Goal: Download file/media

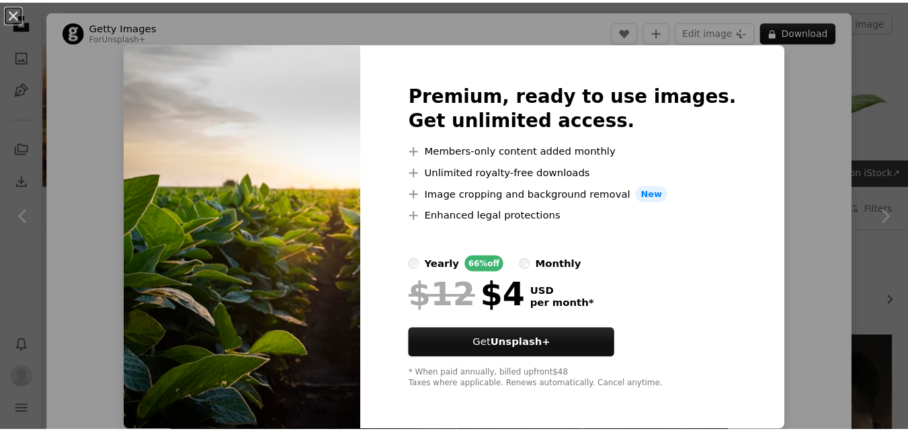
scroll to position [1681, 0]
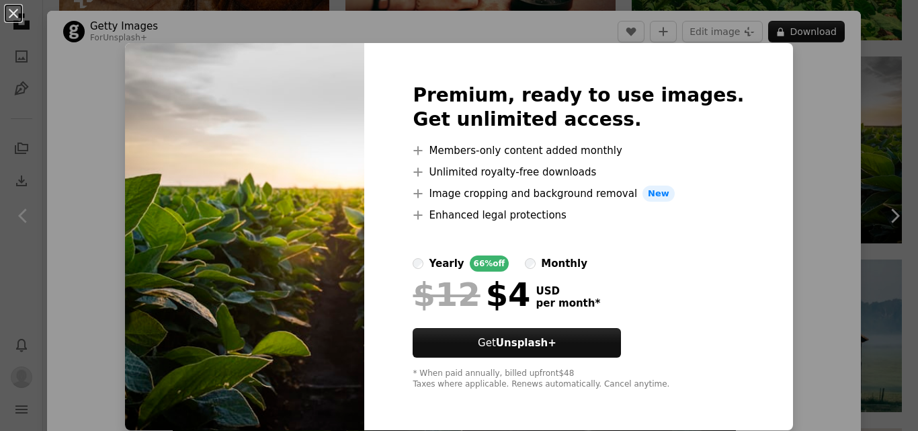
click at [853, 184] on div "An X shape Premium, ready to use images. Get unlimited access. A plus sign Memb…" at bounding box center [459, 215] width 918 height 431
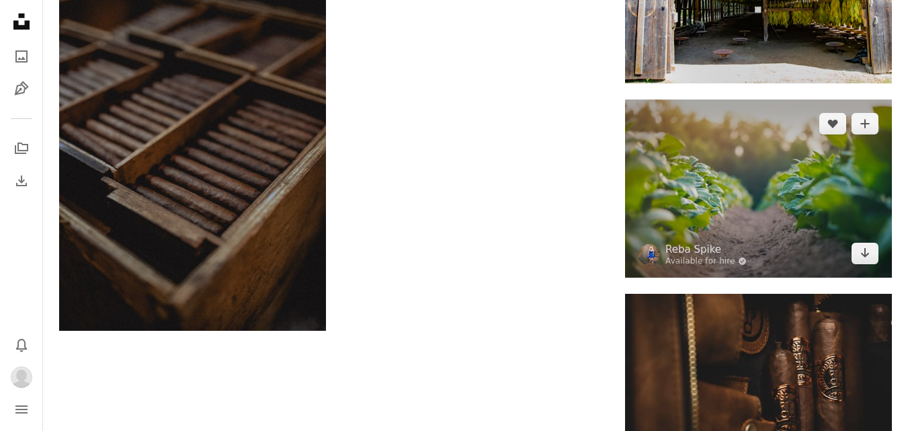
scroll to position [1883, 0]
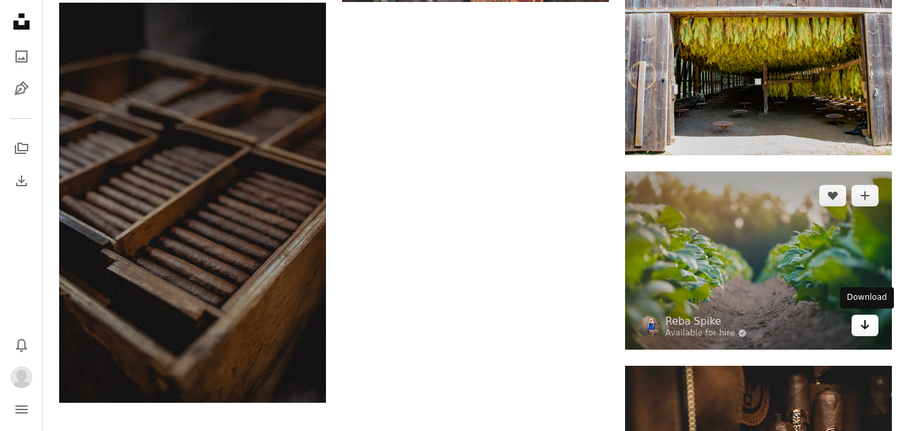
click at [869, 327] on icon "Arrow pointing down" at bounding box center [865, 325] width 11 height 16
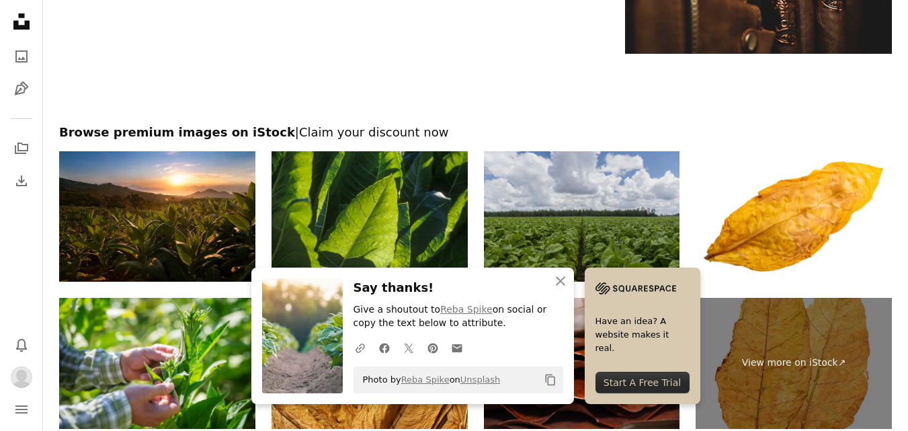
scroll to position [2594, 0]
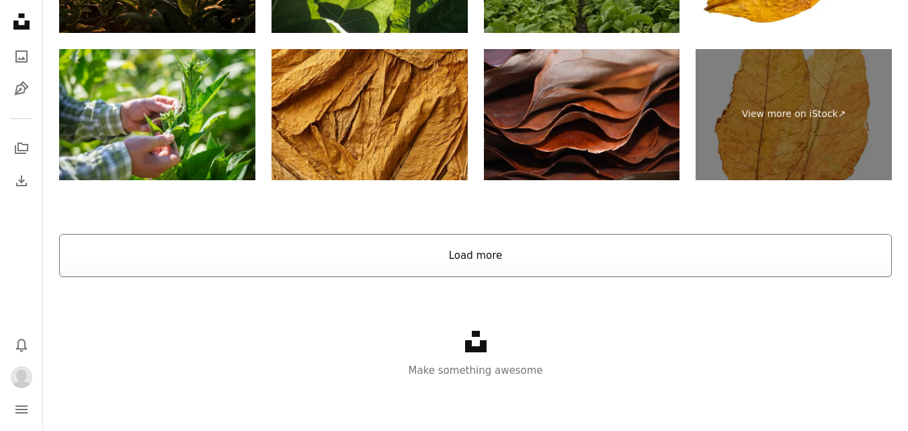
click at [502, 249] on button "Load more" at bounding box center [475, 255] width 833 height 43
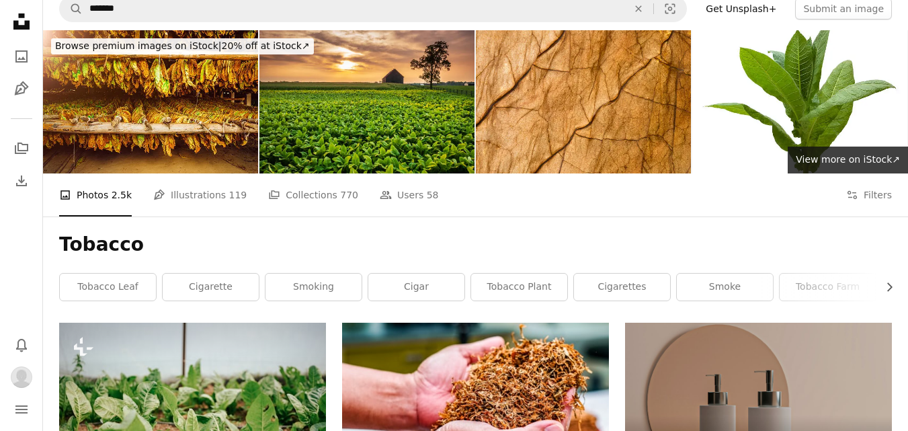
scroll to position [0, 0]
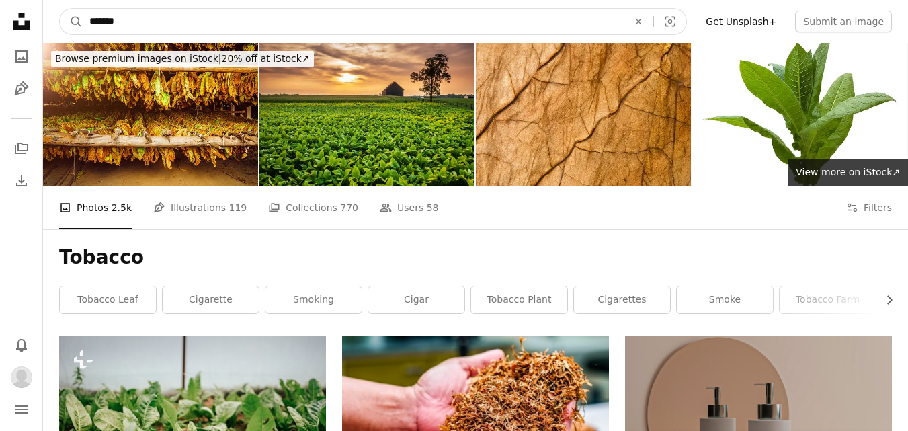
click at [278, 18] on input "*******" at bounding box center [353, 22] width 541 height 26
type input "**********"
click at [60, 9] on button "A magnifying glass" at bounding box center [71, 22] width 23 height 26
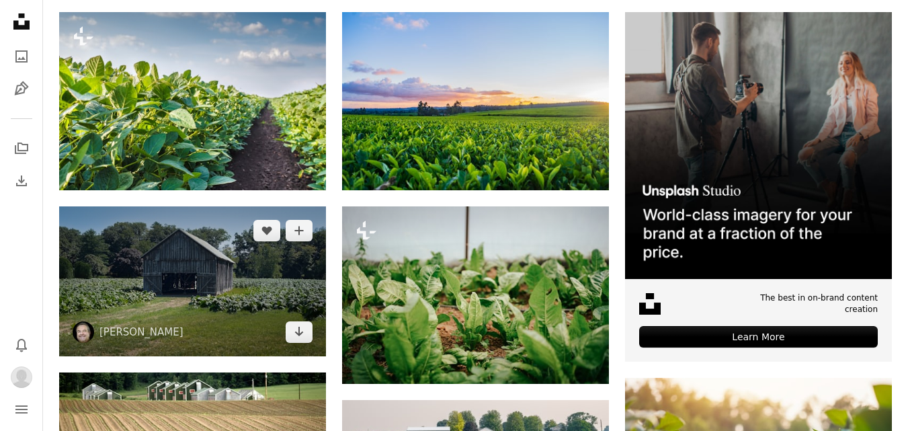
scroll to position [336, 0]
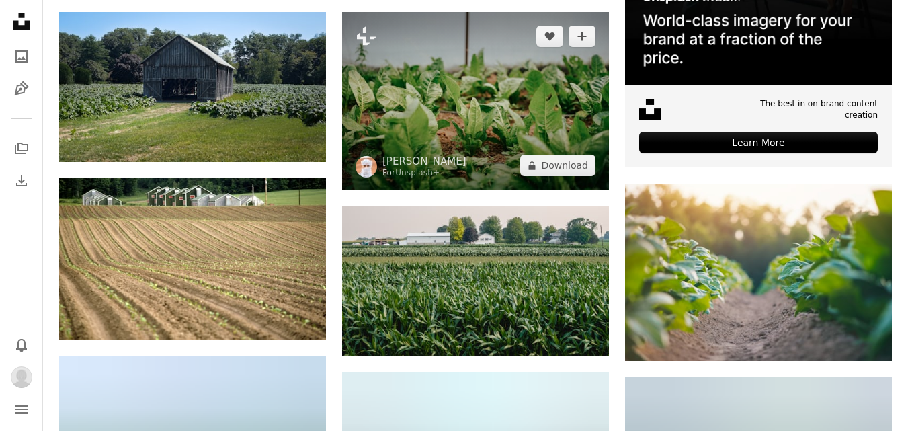
scroll to position [538, 0]
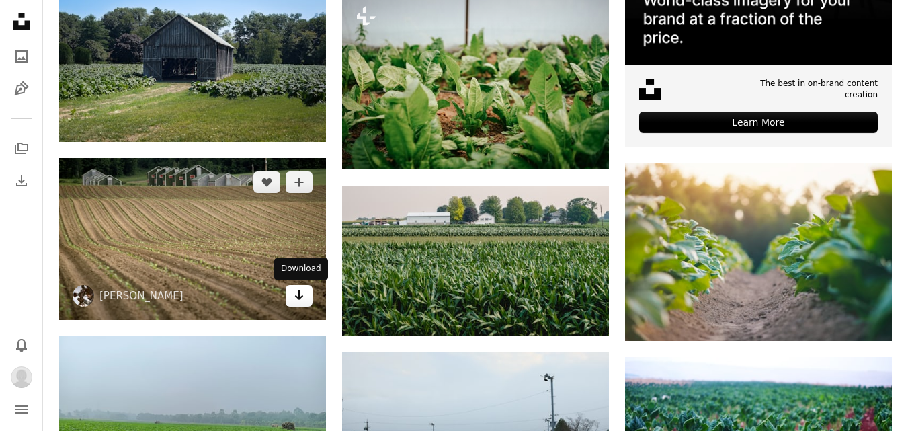
click at [294, 298] on icon "Arrow pointing down" at bounding box center [299, 295] width 11 height 16
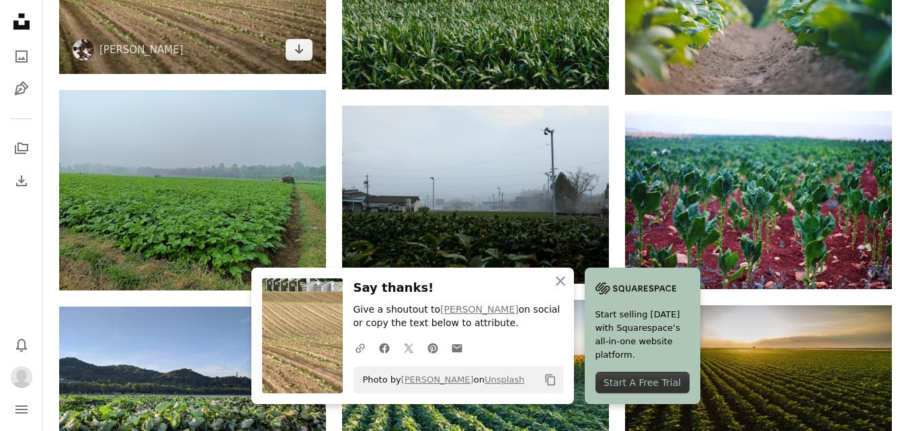
scroll to position [807, 0]
